Goal: Navigation & Orientation: Understand site structure

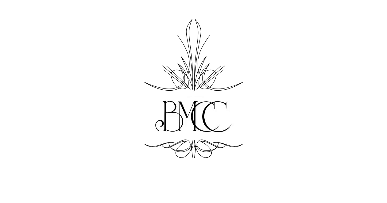
scroll to position [31, 0]
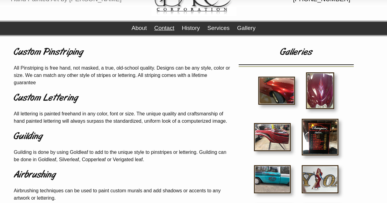
click at [162, 28] on link "Contact" at bounding box center [164, 28] width 20 height 6
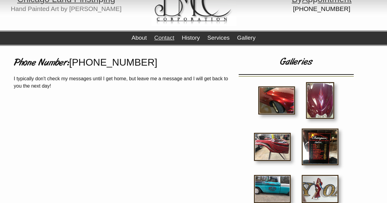
scroll to position [31, 0]
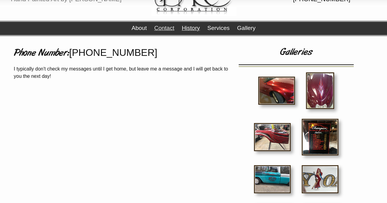
click at [198, 28] on link "History" at bounding box center [191, 28] width 18 height 6
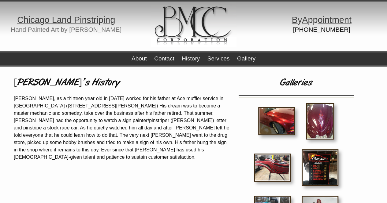
click at [215, 58] on link "Services" at bounding box center [218, 58] width 22 height 6
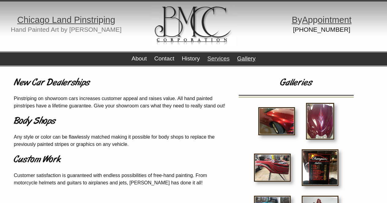
click at [244, 60] on link "Gallery" at bounding box center [246, 58] width 18 height 6
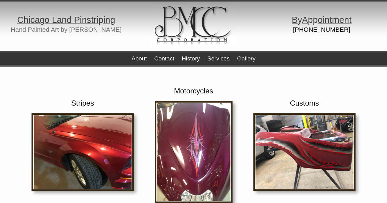
click at [136, 61] on link "About" at bounding box center [139, 58] width 15 height 6
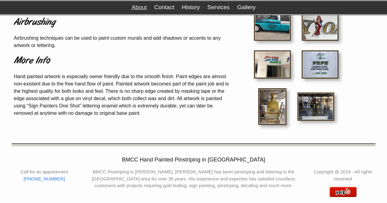
scroll to position [190, 0]
